Goal: Check status: Check status

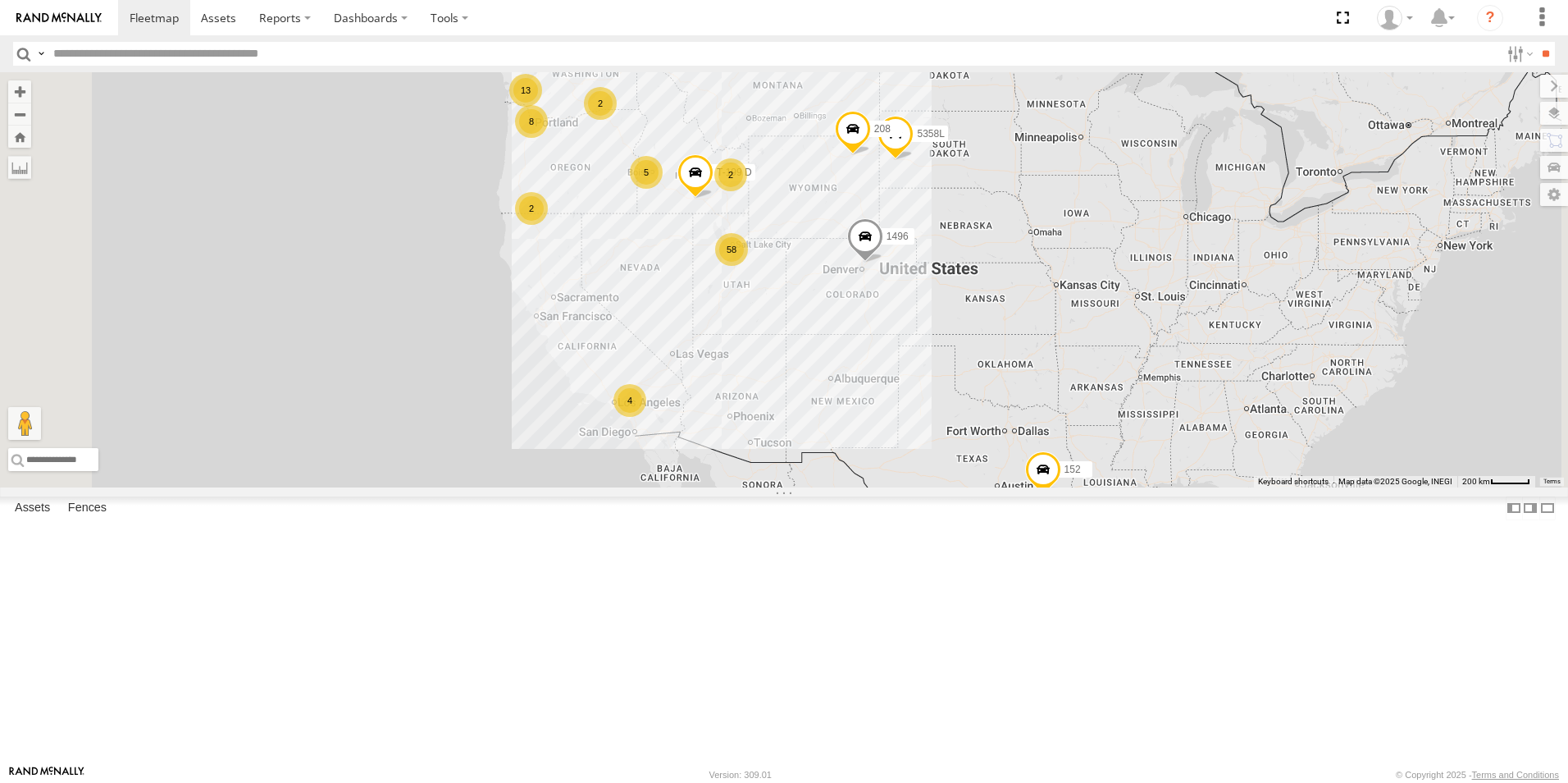
click at [548, 225] on div "2" at bounding box center [532, 208] width 33 height 33
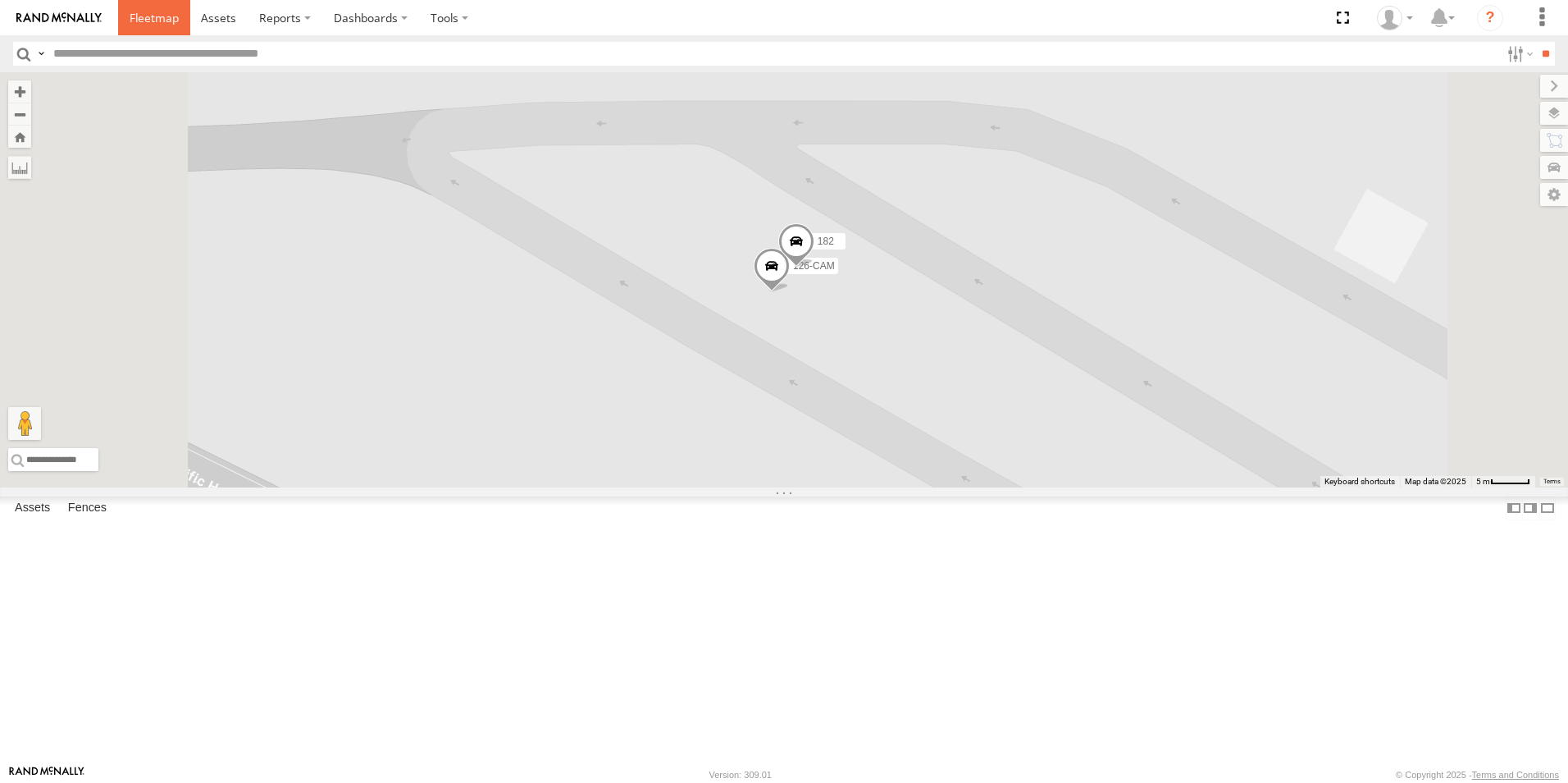
click at [164, 25] on span at bounding box center [154, 17] width 49 height 16
